Goal: Task Accomplishment & Management: Manage account settings

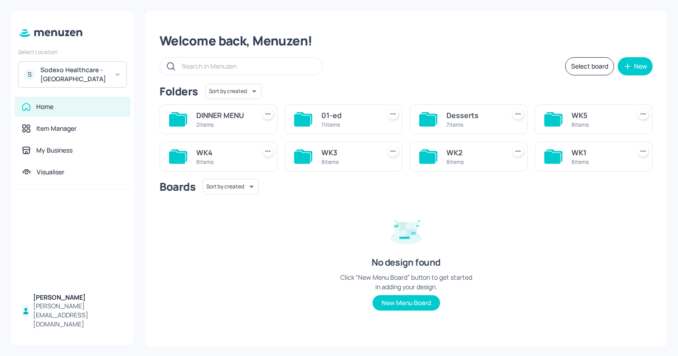
click at [97, 72] on div "Sodexo Healthcare - Stoke Mandeville" at bounding box center [74, 74] width 68 height 18
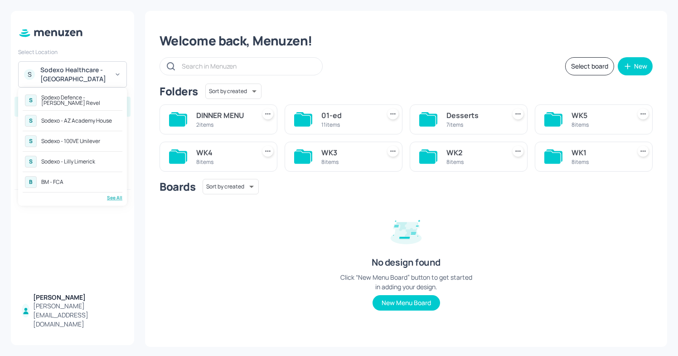
click at [107, 198] on div "See All" at bounding box center [73, 197] width 100 height 7
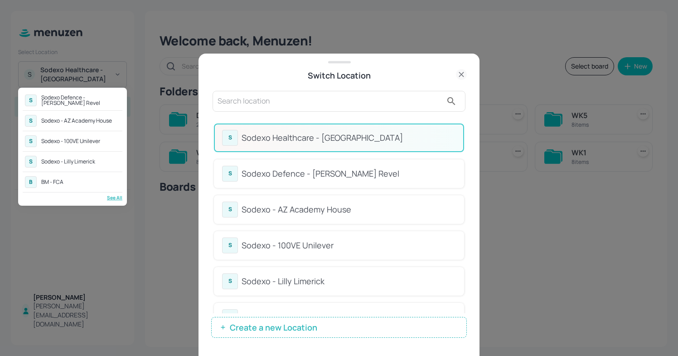
drag, startPoint x: 465, startPoint y: 187, endPoint x: 463, endPoint y: 228, distance: 41.3
click at [463, 228] on div at bounding box center [339, 178] width 678 height 356
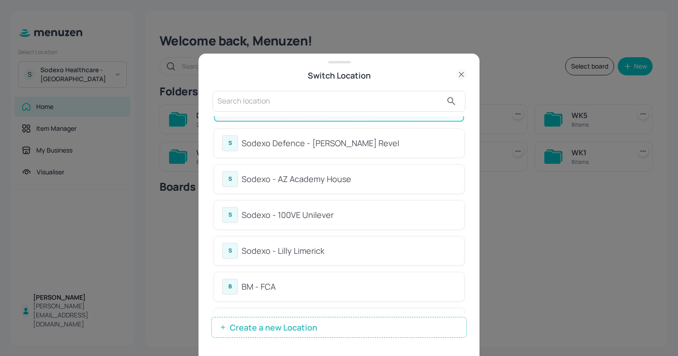
scroll to position [31, 0]
click at [300, 211] on div "Sodexo - 100VE Unilever" at bounding box center [349, 214] width 214 height 12
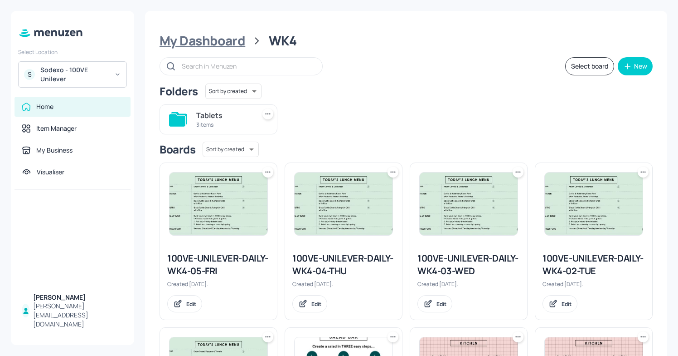
click at [219, 44] on div "My Dashboard" at bounding box center [203, 41] width 86 height 16
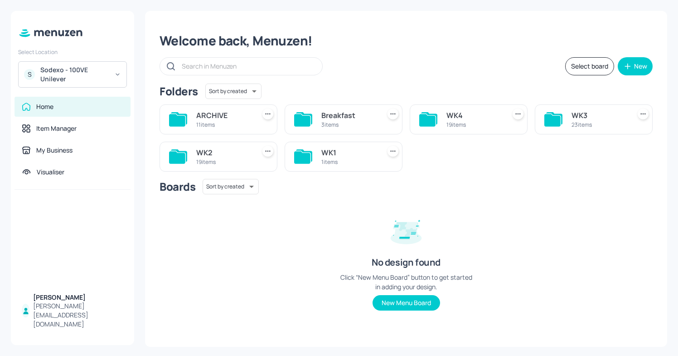
click at [455, 125] on div "19 items" at bounding box center [474, 125] width 55 height 8
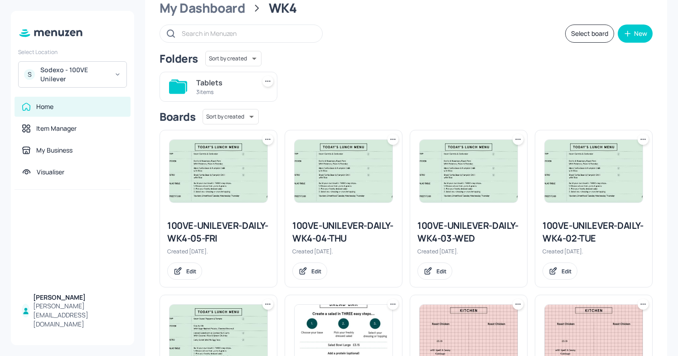
scroll to position [25, 0]
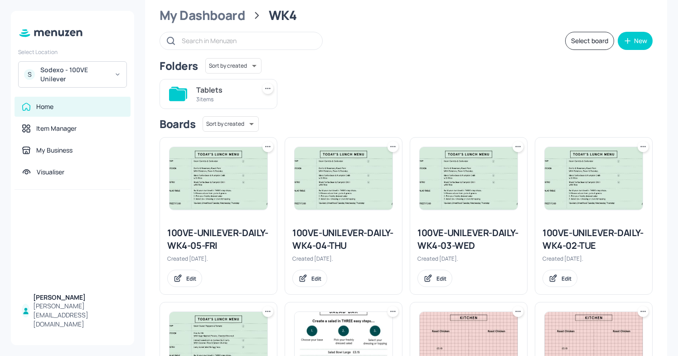
click at [562, 244] on div "100VE-UNILEVER-DAILY-WK4-02-TUE" at bounding box center [594, 238] width 102 height 25
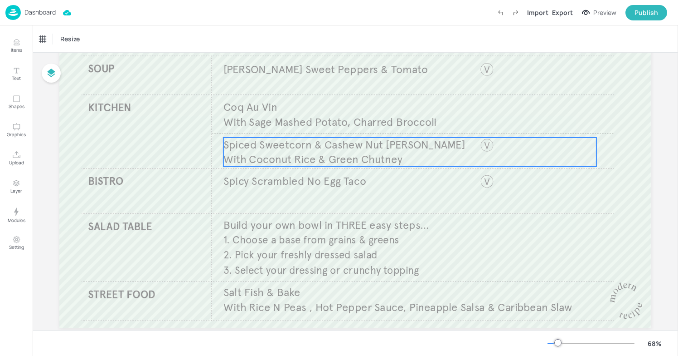
scroll to position [86, 0]
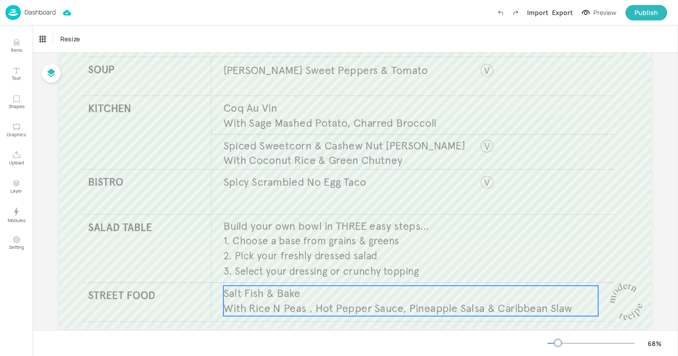
click at [287, 308] on span "With Rice N Peas , Hot Pepper Sauce, Pineapple Salsa & Caribbean Slaw" at bounding box center [398, 308] width 349 height 14
click at [405, 271] on icon "Edit Item" at bounding box center [405, 269] width 8 height 7
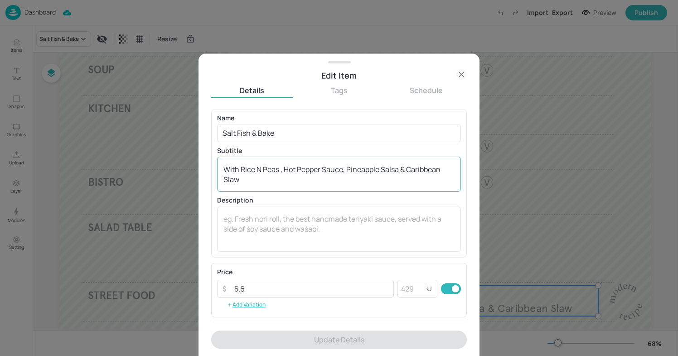
click at [281, 170] on textarea "With Rice N Peas , Hot Pepper Sauce, Pineapple Salsa & Caribbean Slaw" at bounding box center [339, 174] width 231 height 20
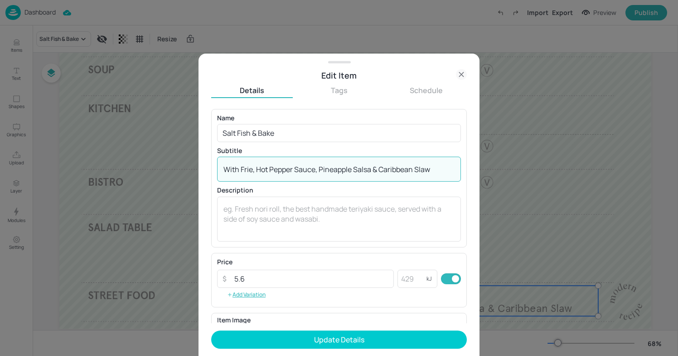
type textarea "With Fries, Hot Pepper Sauce, Pineapple Salsa & Caribbean Slaw"
click at [580, 179] on div at bounding box center [339, 178] width 678 height 356
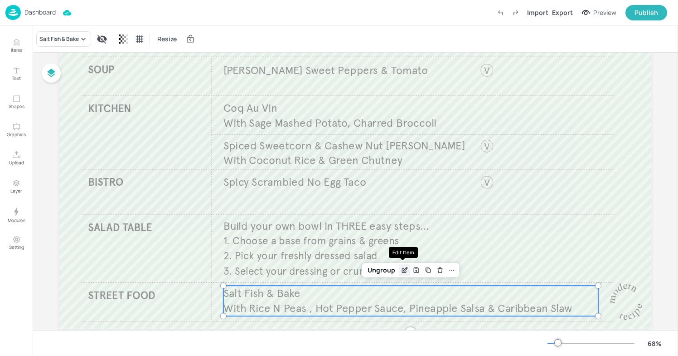
click at [404, 273] on icon "Edit Item" at bounding box center [405, 269] width 8 height 7
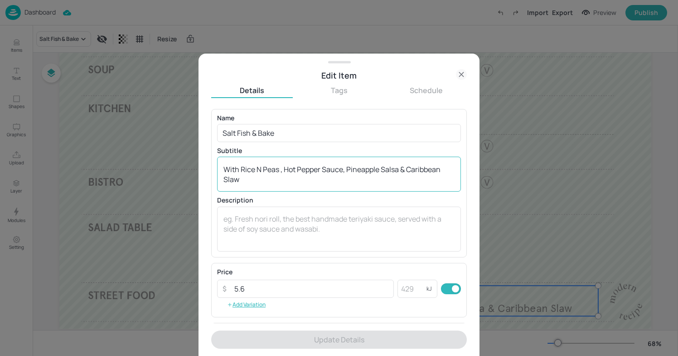
click at [281, 167] on textarea "With Rice N Peas , Hot Pepper Sauce, Pineapple Salsa & Caribbean Slaw" at bounding box center [339, 174] width 231 height 20
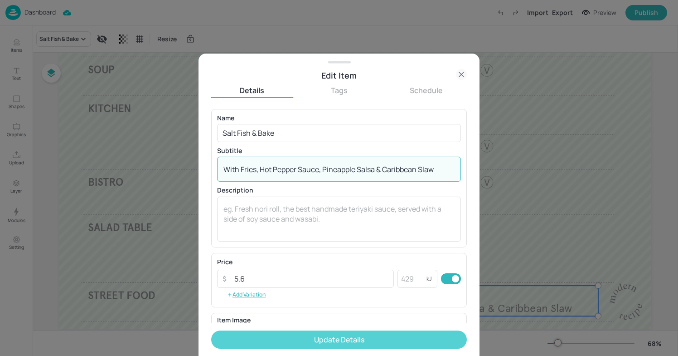
type textarea "With Fries, Hot Pepper Sauce, Pineapple Salsa & Caribbean Slaw"
click at [284, 337] on button "Update Details" at bounding box center [339, 339] width 256 height 18
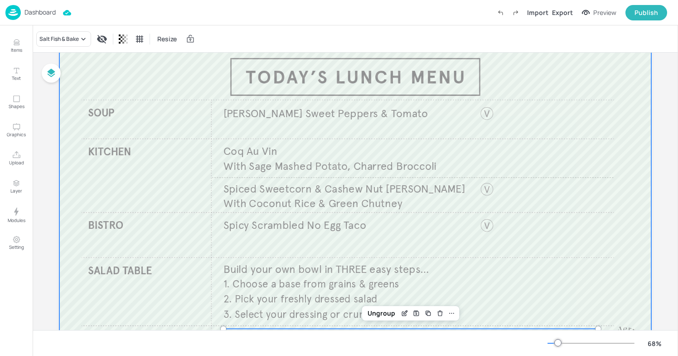
scroll to position [40, 0]
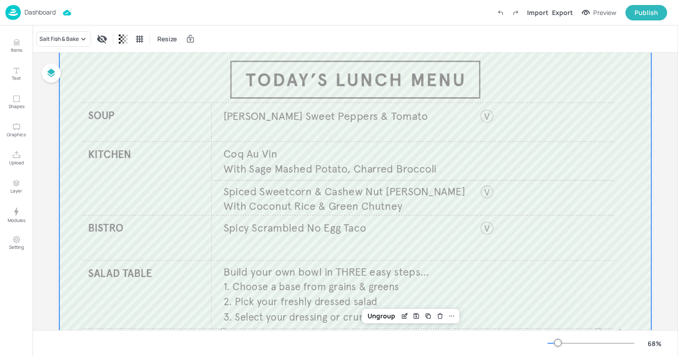
click at [291, 257] on div at bounding box center [355, 207] width 592 height 333
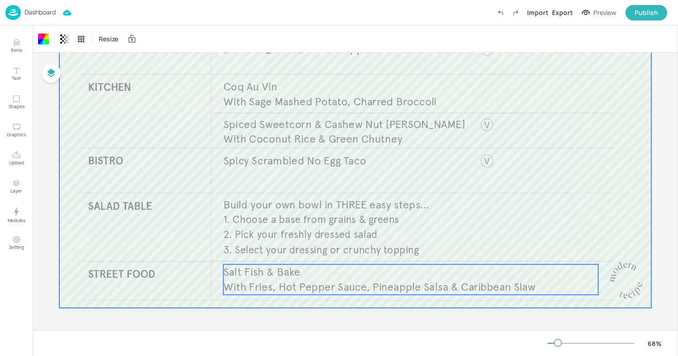
scroll to position [0, 0]
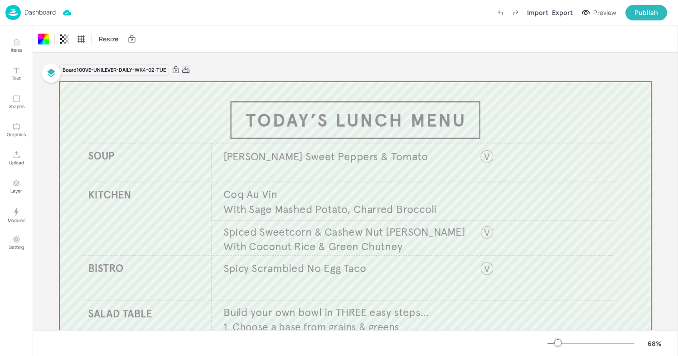
click at [186, 67] on icon at bounding box center [186, 69] width 8 height 9
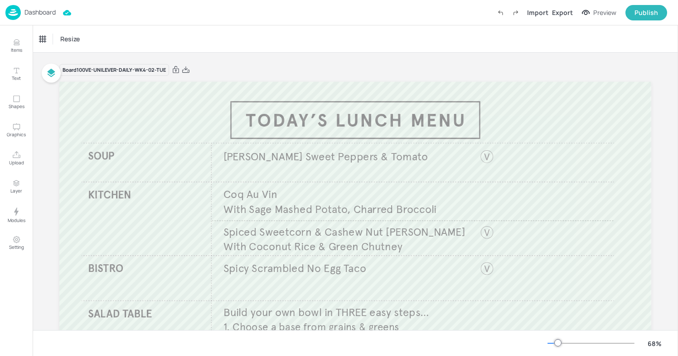
click at [29, 17] on div "Dashboard" at bounding box center [30, 12] width 50 height 15
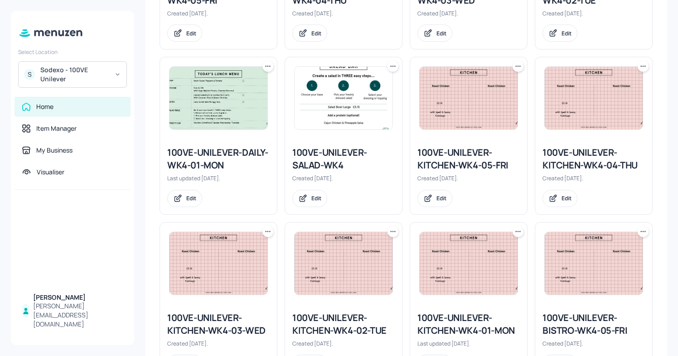
scroll to position [270, 0]
click at [321, 314] on div "100VE-UNILEVER-KITCHEN-WK4-02-TUE" at bounding box center [343, 324] width 102 height 25
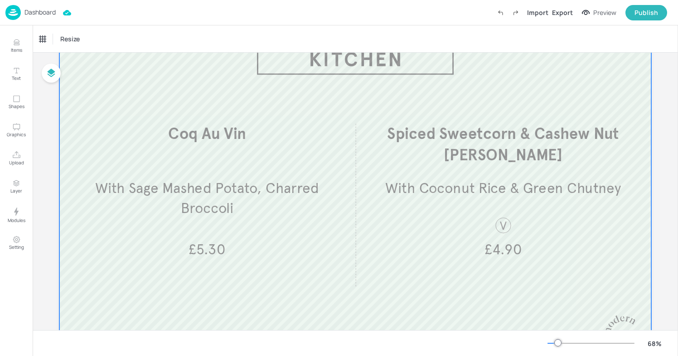
scroll to position [32, 0]
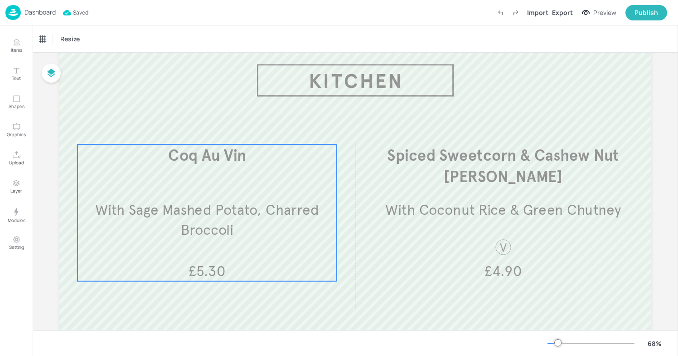
click at [219, 276] on span "£5.30" at bounding box center [207, 271] width 37 height 18
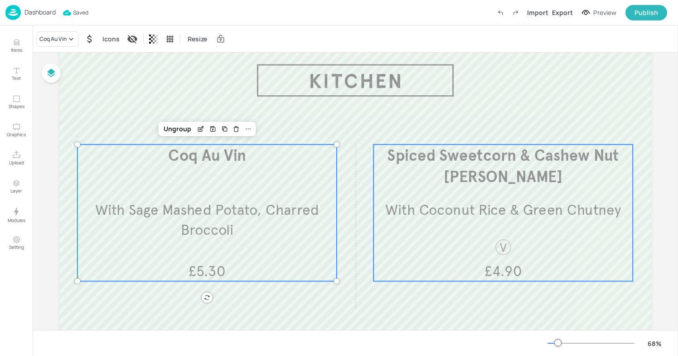
click at [486, 209] on span "With Coconut Rice & Green Chutney" at bounding box center [503, 210] width 236 height 18
click at [259, 200] on p "With Sage Mashed Potato, Charred Broccoli" at bounding box center [207, 220] width 259 height 40
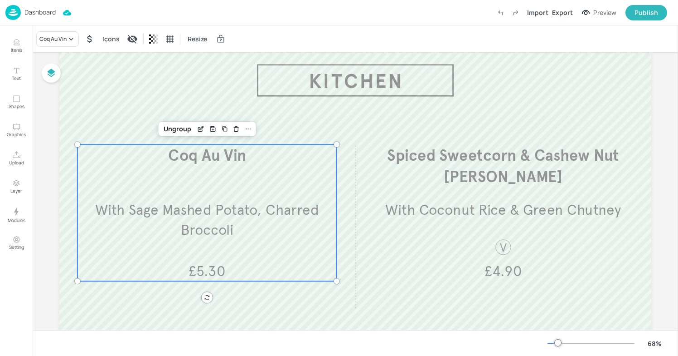
click at [41, 13] on p "Dashboard" at bounding box center [39, 12] width 31 height 6
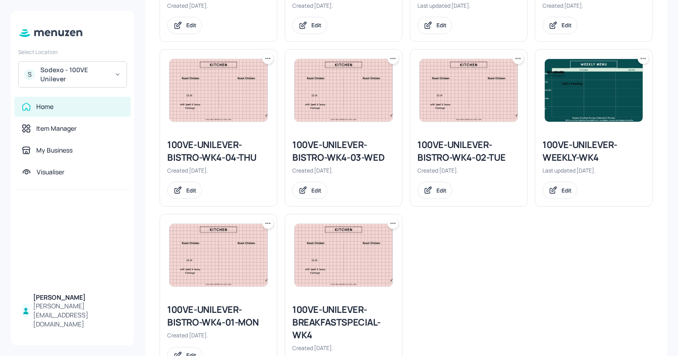
scroll to position [607, 0]
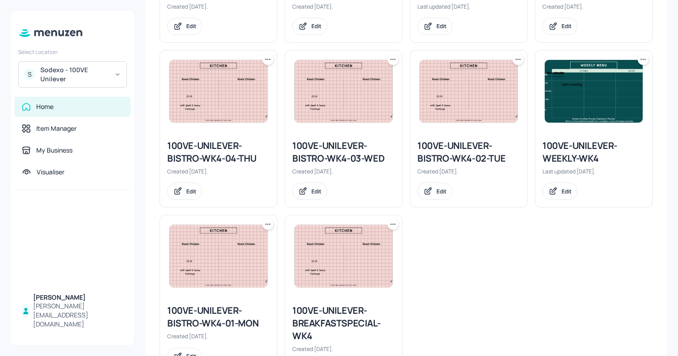
click at [443, 146] on div "100VE-UNILEVER-BISTRO-WK4-02-TUE" at bounding box center [469, 151] width 102 height 25
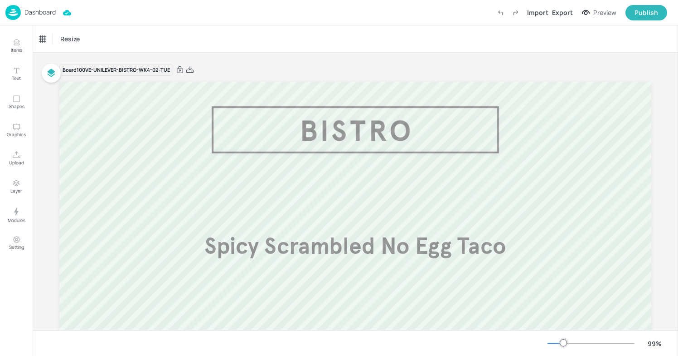
click at [27, 10] on p "Dashboard" at bounding box center [39, 12] width 31 height 6
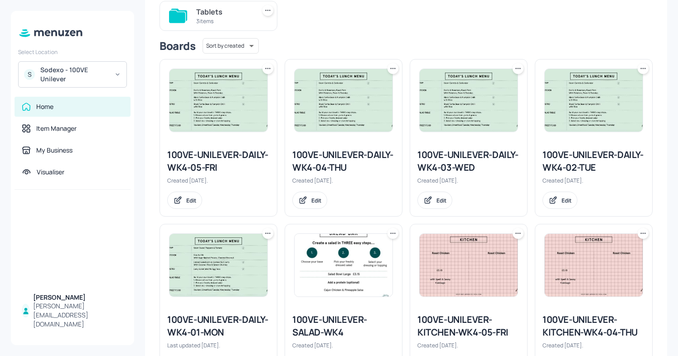
scroll to position [99, 0]
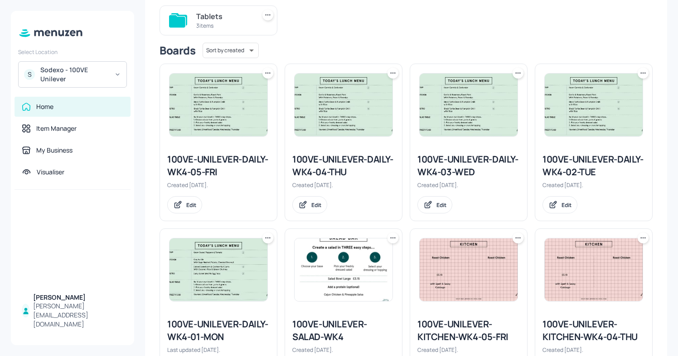
click at [337, 278] on img at bounding box center [344, 269] width 98 height 63
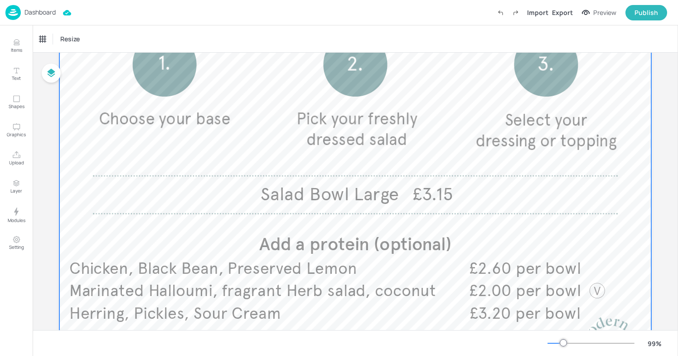
scroll to position [196, 0]
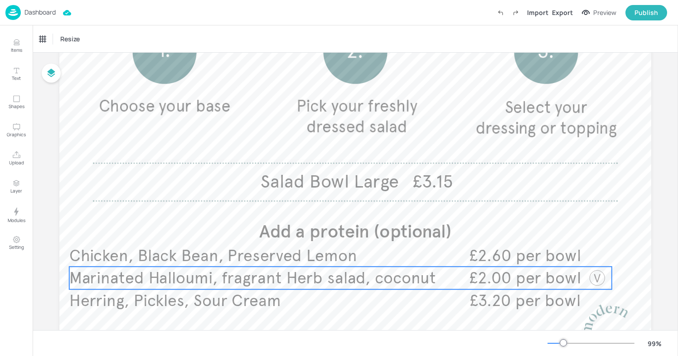
click at [360, 281] on span "Marinated Halloumi, fragrant Herb salad, coconut" at bounding box center [252, 278] width 367 height 20
click at [333, 254] on div "Edit Item" at bounding box center [335, 251] width 12 height 12
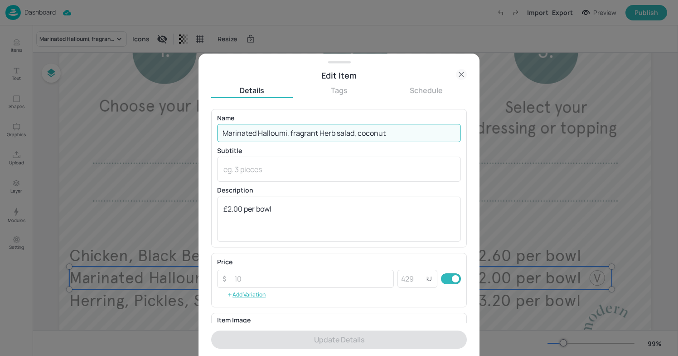
drag, startPoint x: 400, startPoint y: 132, endPoint x: 136, endPoint y: 130, distance: 264.4
click at [135, 130] on div "Edit Item Details Tags Schedule Name Marinated Halloumi, fragrant Herb salad, c…" at bounding box center [339, 178] width 678 height 356
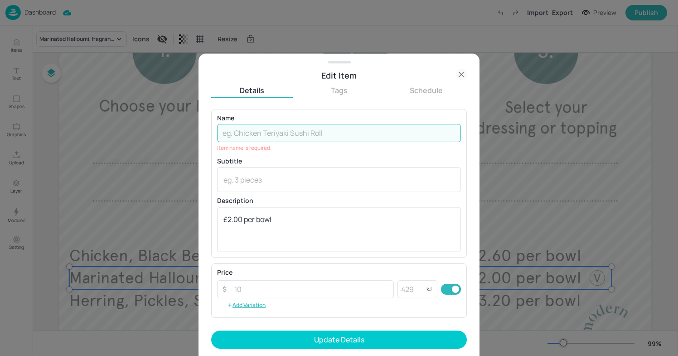
paste input "Marinated Paneer, fragrant Herb salad, coconut"
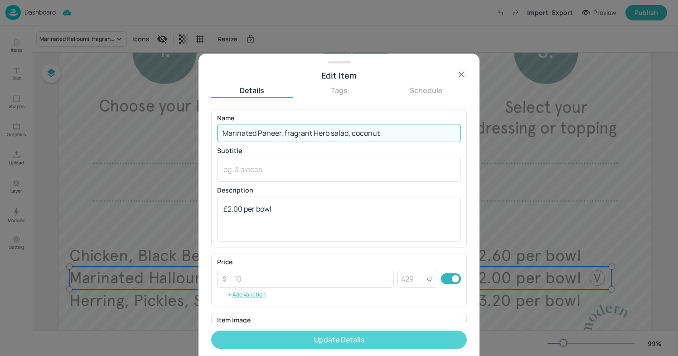
type input "Marinated Paneer, fragrant Herb salad, coconut"
click at [373, 339] on button "Update Details" at bounding box center [339, 339] width 256 height 18
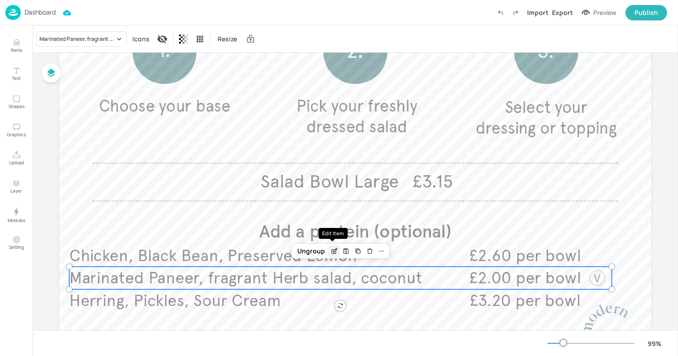
click at [333, 250] on icon "Edit Item" at bounding box center [335, 250] width 4 height 4
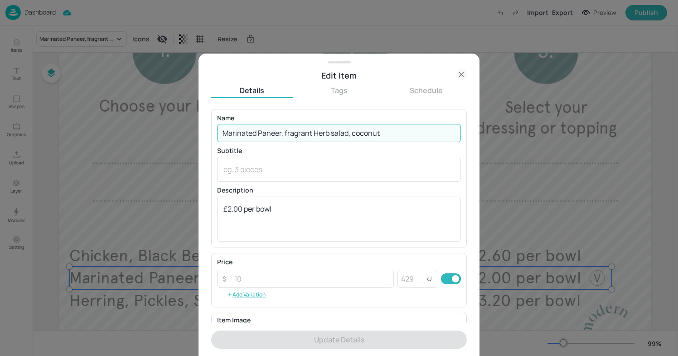
click at [287, 135] on input "Marinated Paneer, fragrant Herb salad, coconut" at bounding box center [339, 133] width 244 height 18
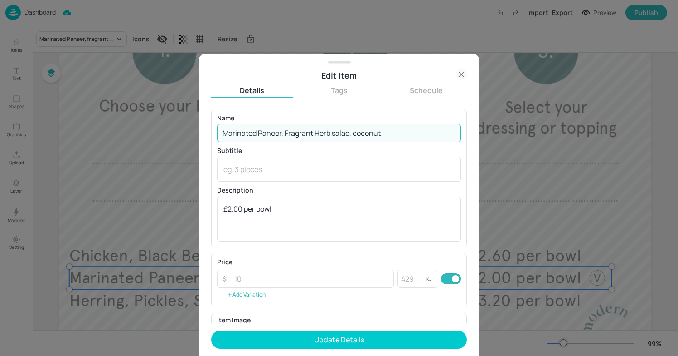
click at [357, 134] on input "Marinated Paneer, Fragrant Herb salad, coconut" at bounding box center [339, 133] width 244 height 18
click at [335, 135] on input "Marinated Paneer, Fragrant Herb salad, Coconut" at bounding box center [339, 133] width 244 height 18
click at [396, 132] on input "Marinated Paneer, Fragrant Herb Salad, [GEOGRAPHIC_DATA]" at bounding box center [339, 133] width 244 height 18
click at [354, 137] on input "Marinated Paneer, Fragrant Herb Salad, [GEOGRAPHIC_DATA]" at bounding box center [339, 133] width 244 height 18
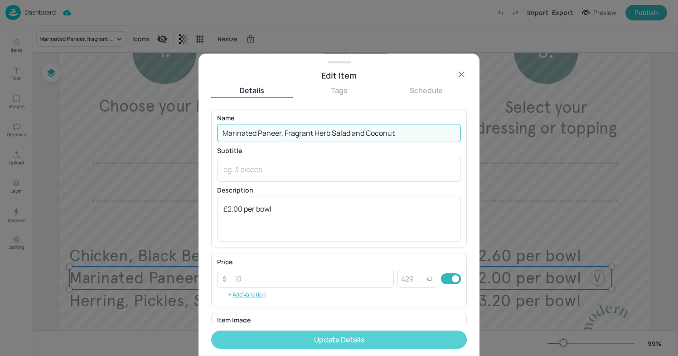
type input "Marinated Paneer, Fragrant Herb Salad and Coconut"
click at [338, 345] on button "Update Details" at bounding box center [339, 339] width 256 height 18
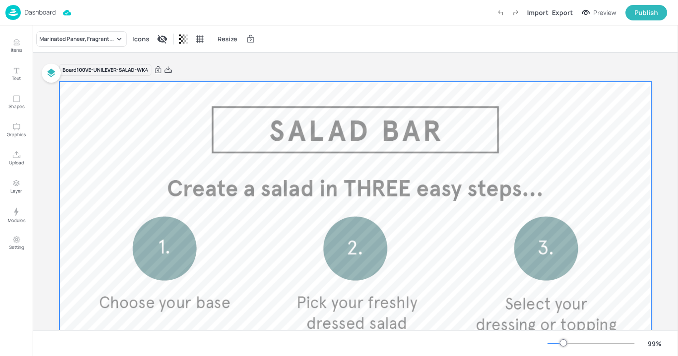
click at [161, 94] on div at bounding box center [355, 325] width 592 height 487
click at [166, 69] on icon at bounding box center [168, 69] width 8 height 9
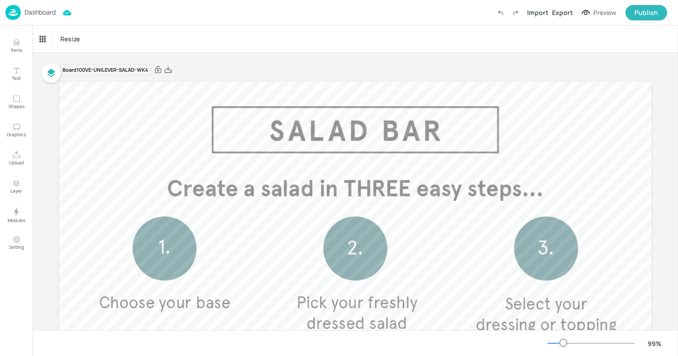
click at [34, 7] on div "Dashboard" at bounding box center [30, 12] width 50 height 15
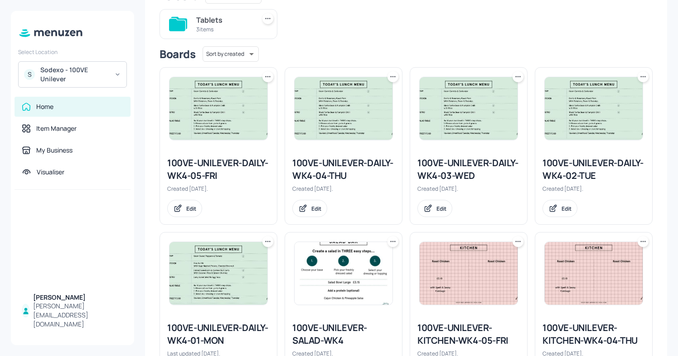
scroll to position [97, 0]
